Goal: Information Seeking & Learning: Learn about a topic

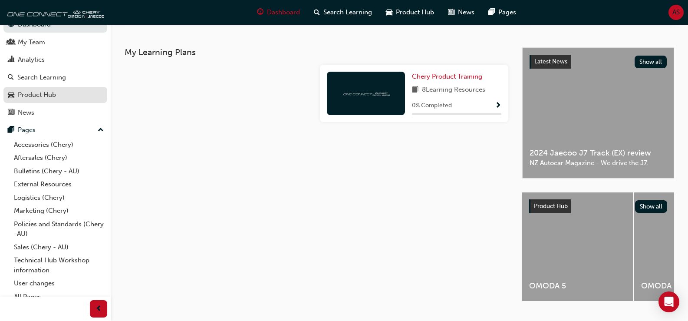
scroll to position [20, 0]
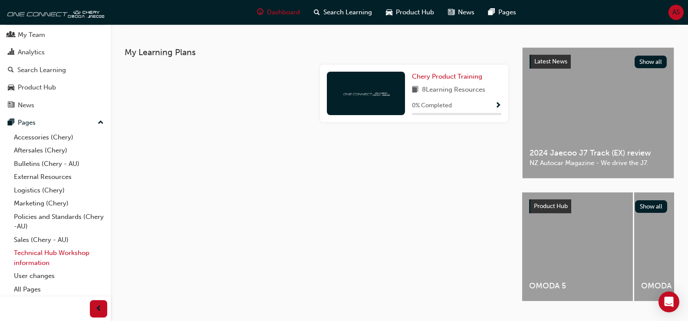
click at [69, 252] on link "Technical Hub Workshop information" at bounding box center [58, 257] width 97 height 23
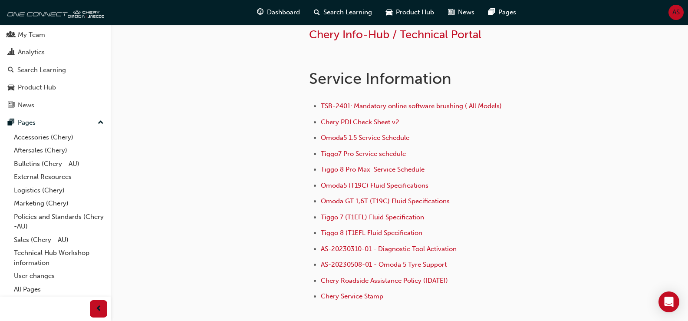
scroll to position [607, 0]
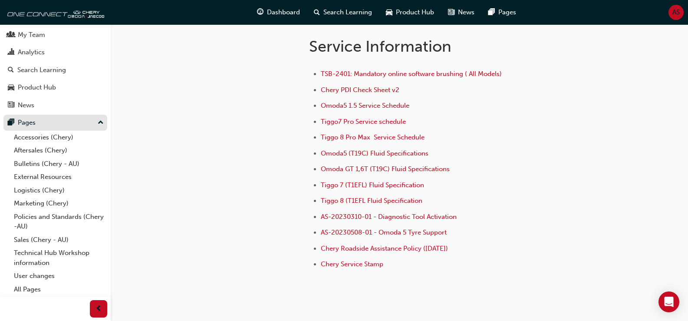
click at [61, 122] on div "Pages" at bounding box center [55, 122] width 95 height 11
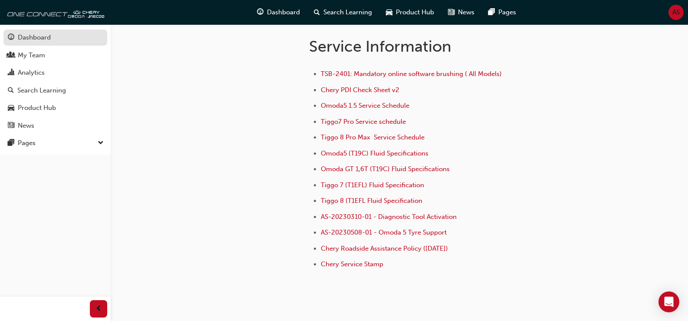
click at [43, 35] on div "Dashboard" at bounding box center [34, 38] width 33 height 10
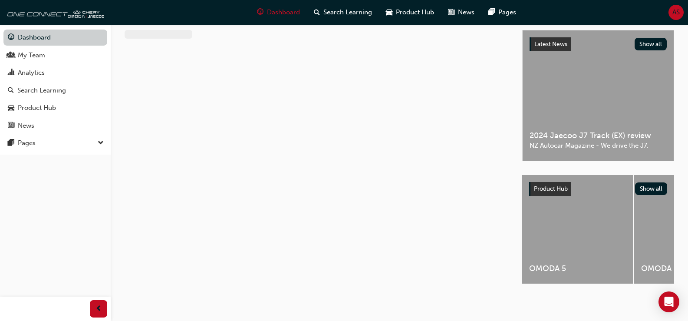
scroll to position [198, 0]
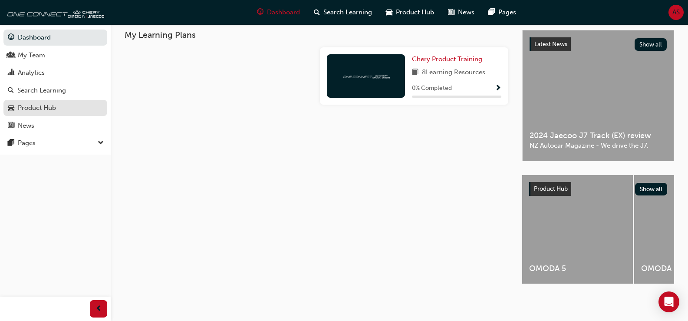
click at [47, 107] on div "Product Hub" at bounding box center [37, 108] width 38 height 10
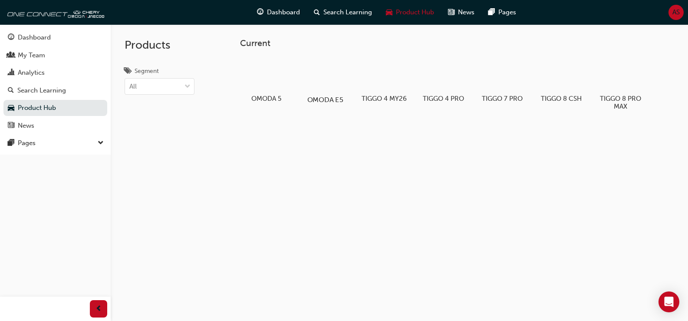
click at [322, 77] on div at bounding box center [325, 74] width 48 height 35
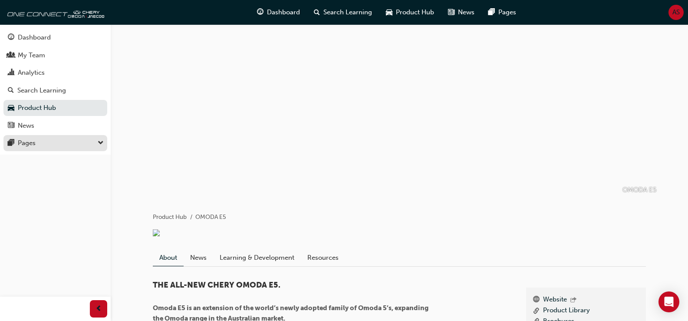
click at [52, 143] on div "Pages" at bounding box center [55, 143] width 95 height 11
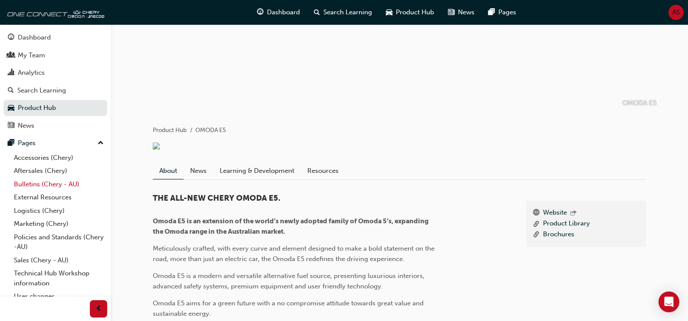
click at [56, 183] on link "Bulletins (Chery - AU)" at bounding box center [58, 183] width 97 height 13
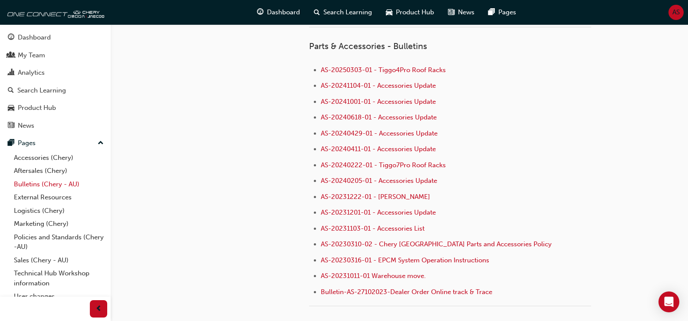
click at [50, 182] on link "Bulletins (Chery - AU)" at bounding box center [58, 183] width 97 height 13
click at [54, 183] on link "Bulletins (Chery - AU)" at bounding box center [58, 183] width 97 height 13
click at [65, 272] on link "Technical Hub Workshop information" at bounding box center [58, 277] width 97 height 23
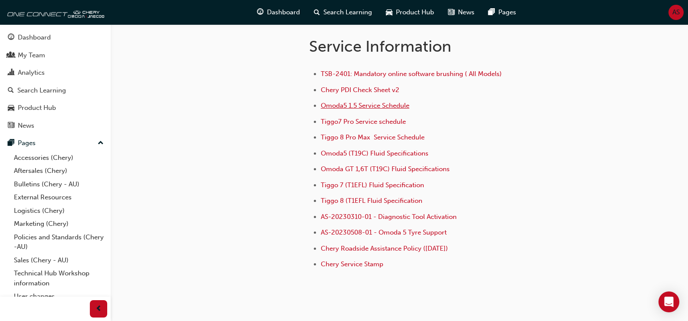
click at [374, 105] on span "Omoda5 1.5 Service Schedule" at bounding box center [365, 106] width 89 height 8
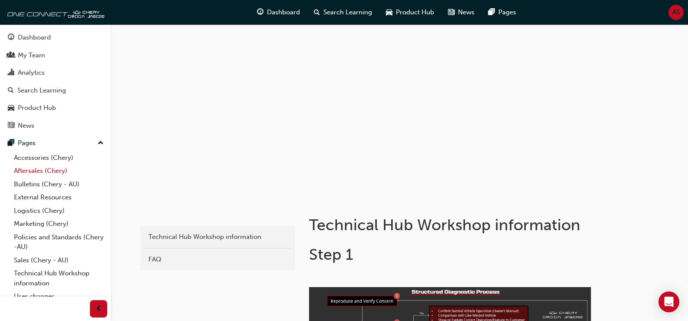
click at [53, 168] on link "Aftersales (Chery)" at bounding box center [58, 170] width 97 height 13
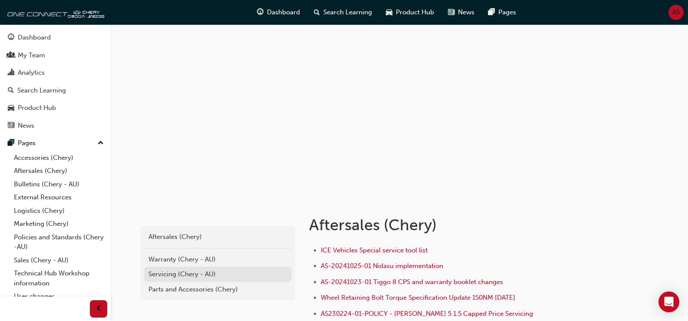
click at [172, 272] on div "Servicing (Chery - AU)" at bounding box center [217, 274] width 139 height 10
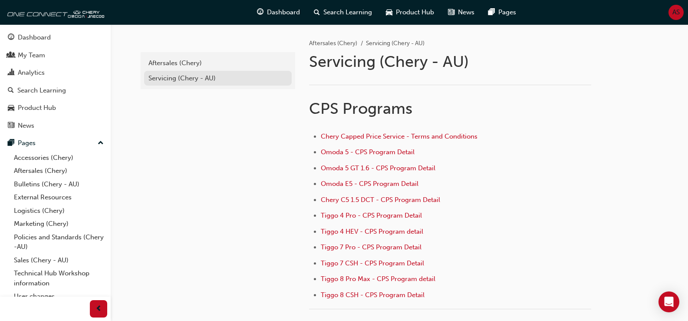
click at [170, 77] on div "Servicing (Chery - AU)" at bounding box center [217, 78] width 139 height 10
click at [386, 182] on span "Omoda E5 - CPS Program Detail" at bounding box center [370, 184] width 98 height 8
